Goal: Task Accomplishment & Management: Manage account settings

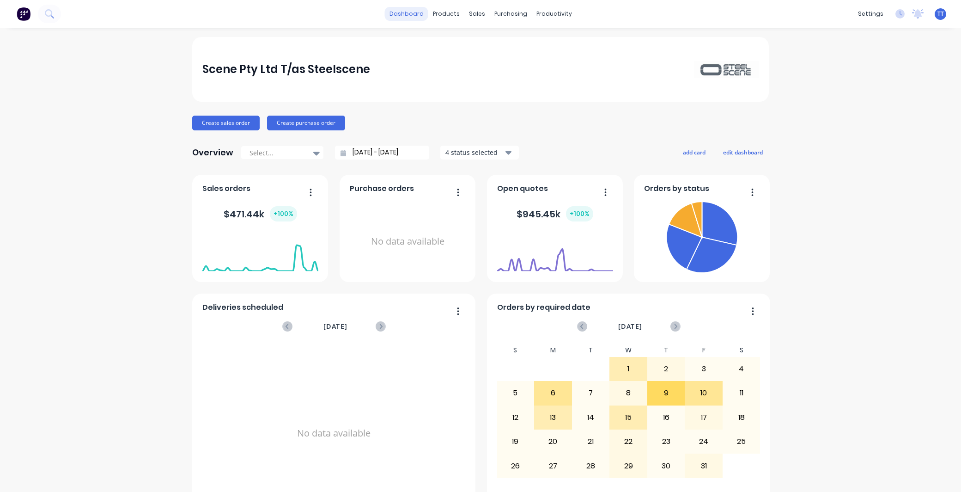
click at [412, 11] on link "dashboard" at bounding box center [406, 14] width 43 height 14
click at [504, 60] on div "Customers" at bounding box center [504, 63] width 33 height 8
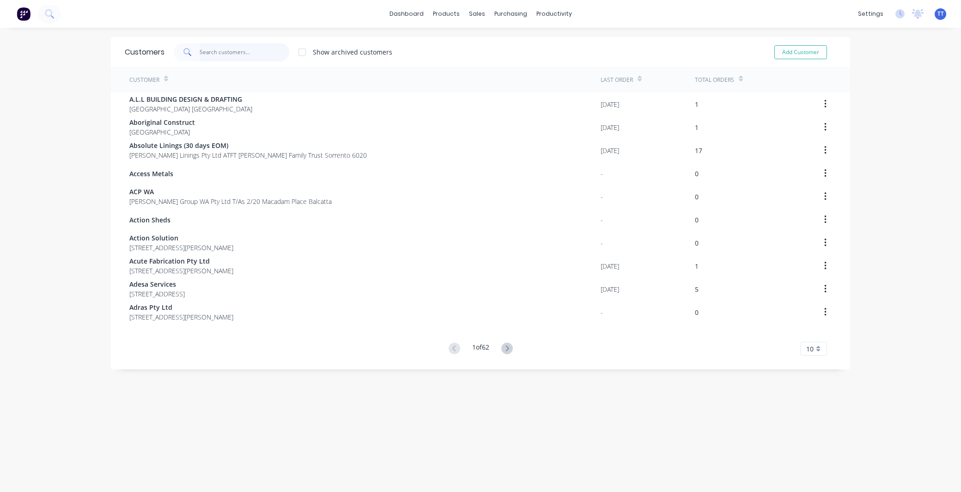
click at [240, 52] on input "text" at bounding box center [245, 52] width 90 height 18
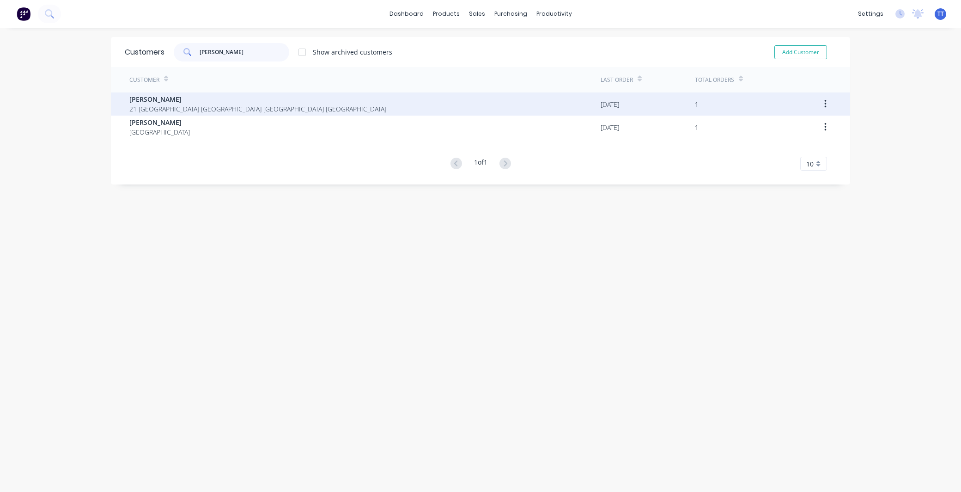
type input "[PERSON_NAME]"
click at [149, 98] on span "[PERSON_NAME]" at bounding box center [257, 99] width 257 height 10
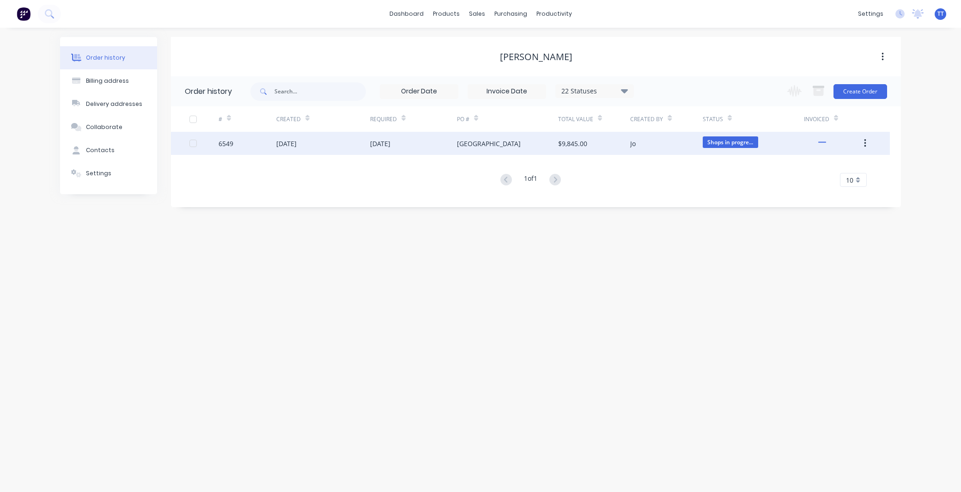
click at [345, 141] on div "[DATE]" at bounding box center [323, 143] width 94 height 23
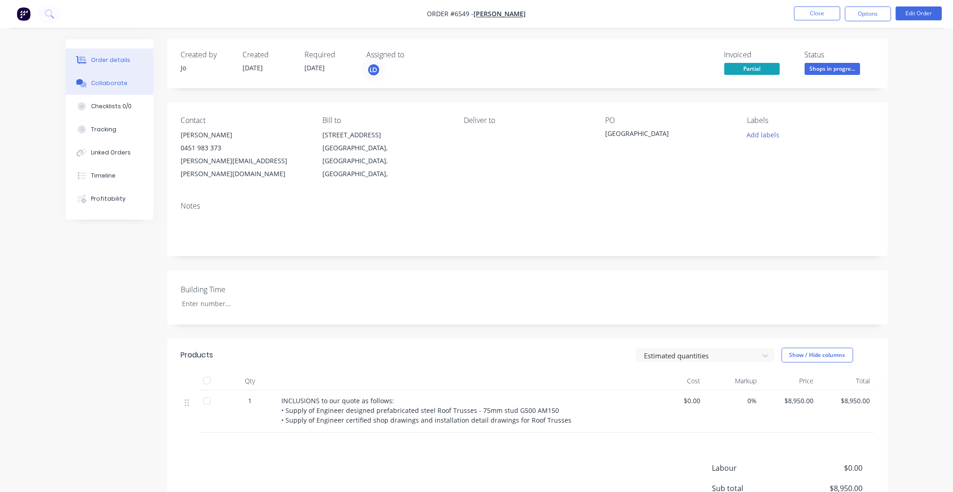
click at [114, 82] on div "Collaborate" at bounding box center [109, 83] width 37 height 8
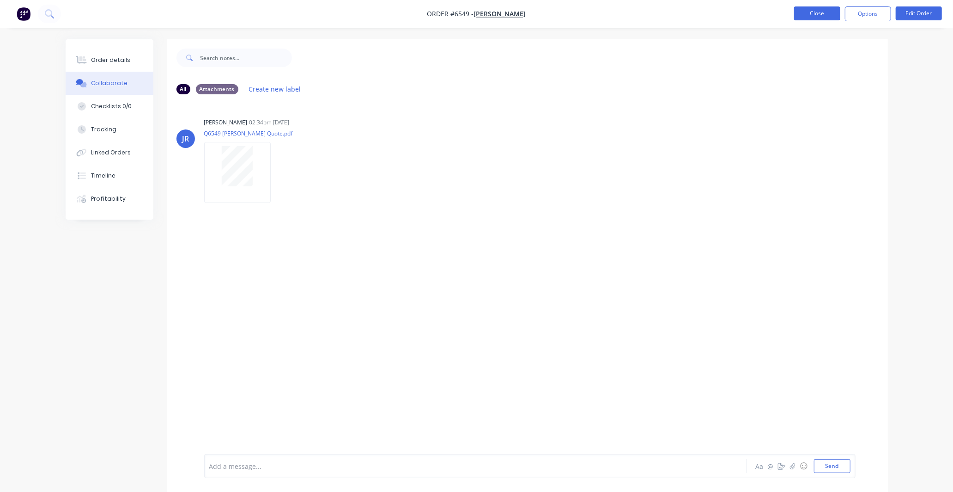
click at [814, 10] on button "Close" at bounding box center [817, 13] width 46 height 14
